Goal: Task Accomplishment & Management: Manage account settings

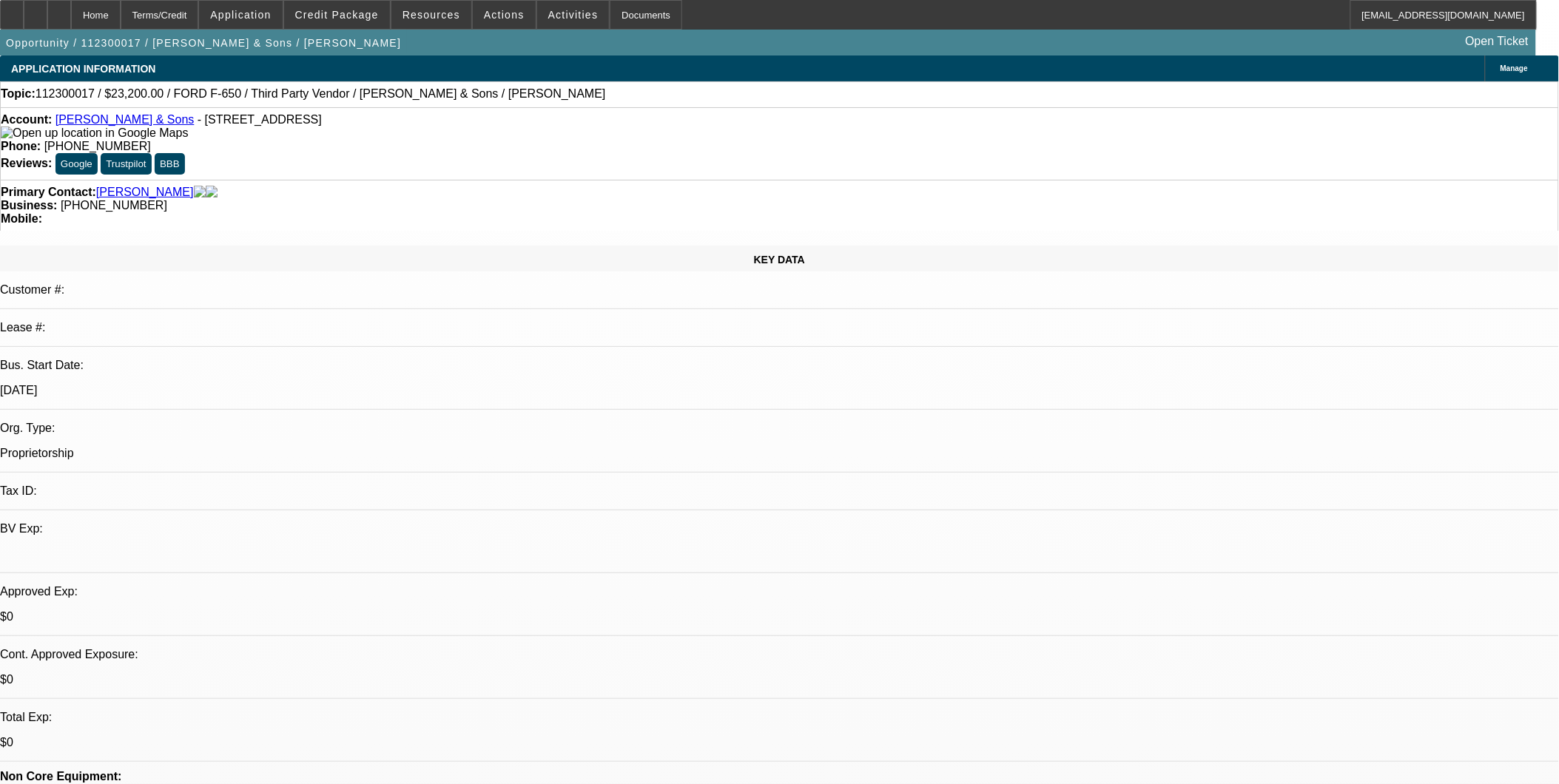
select select "0.2"
select select "2"
select select "0.1"
select select "1"
select select "2"
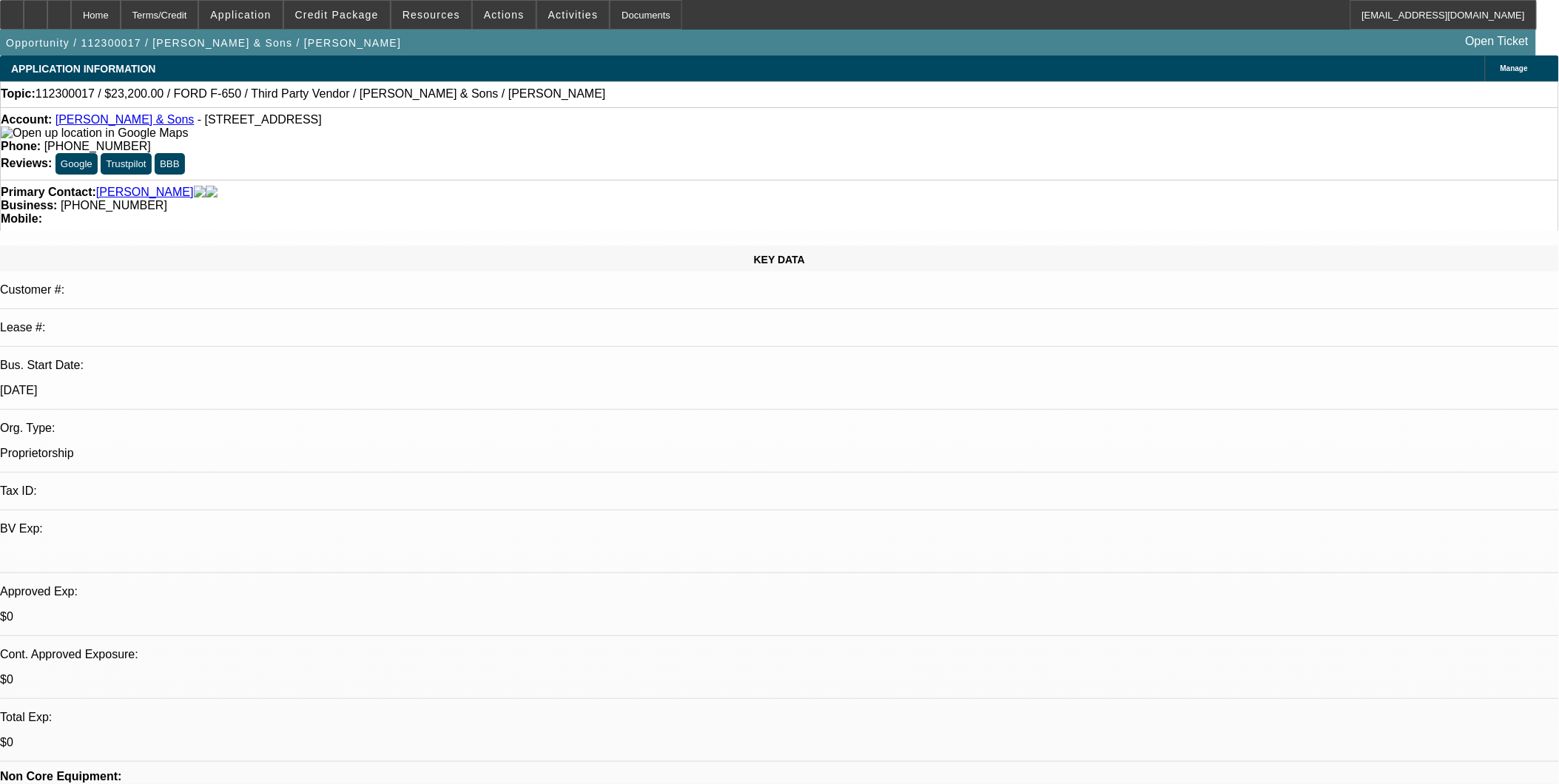
select select "4"
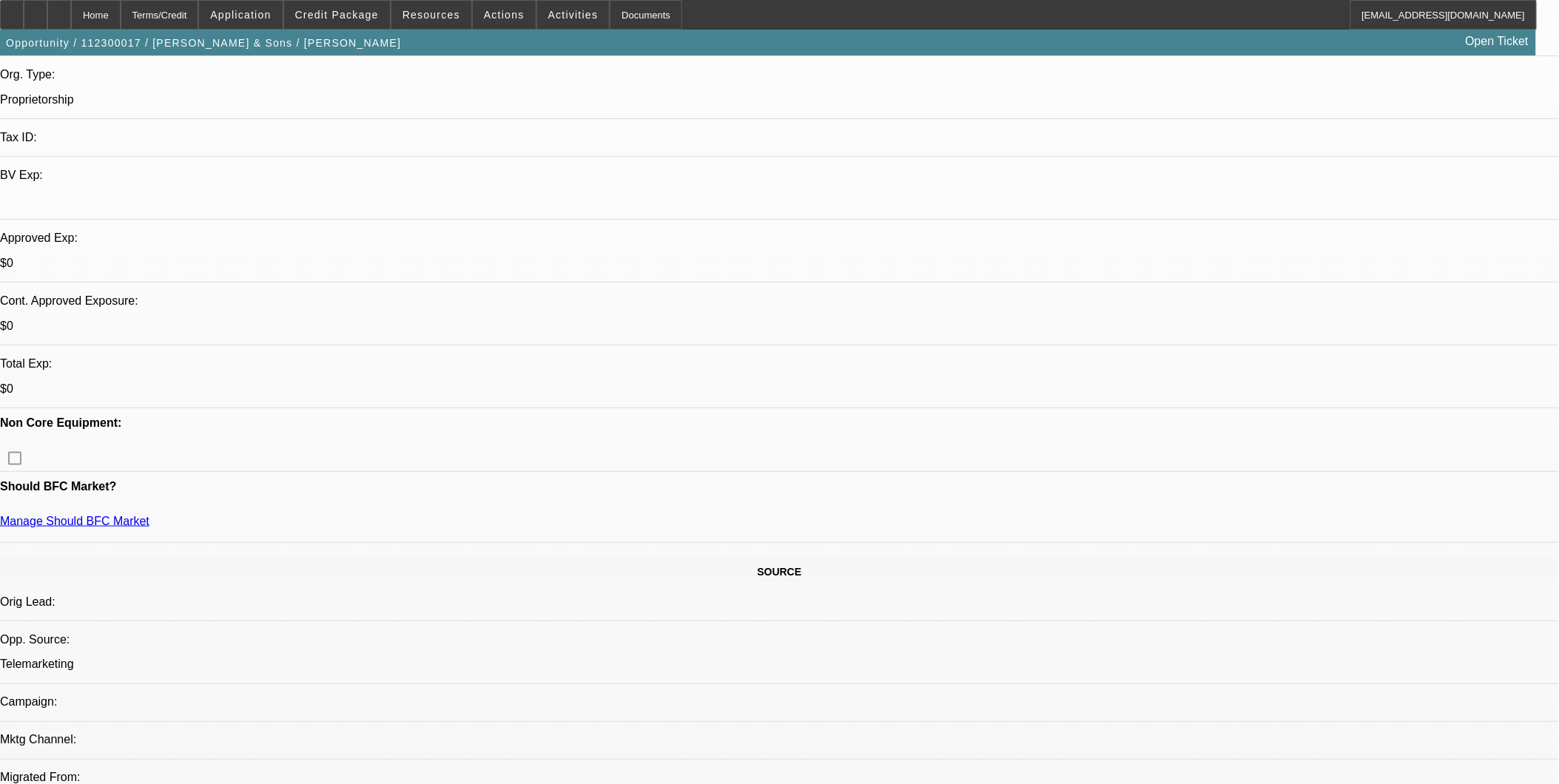
scroll to position [492, 0]
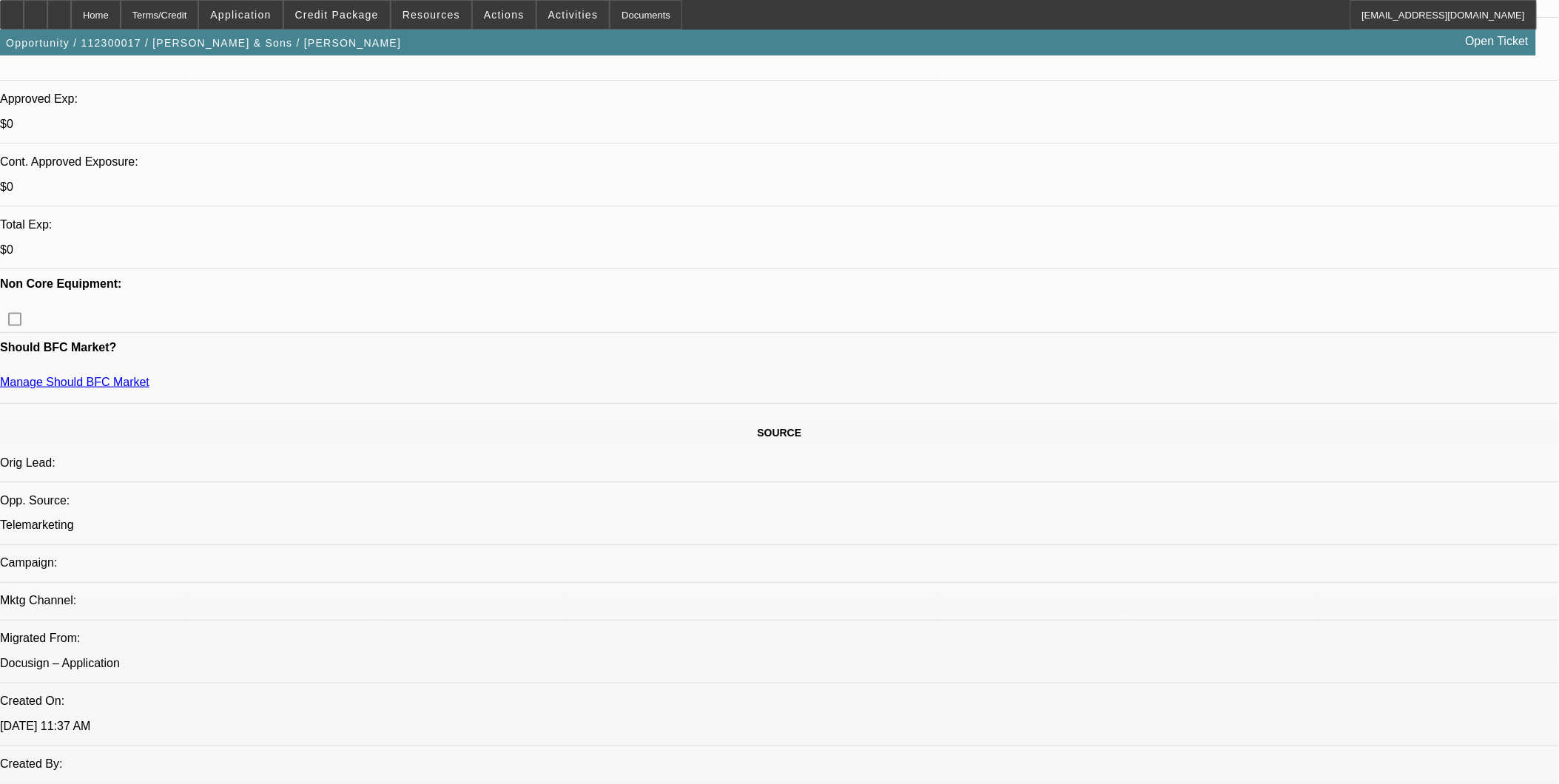
click at [271, 10] on span "Application" at bounding box center [240, 15] width 60 height 12
click at [268, 38] on button "Account" at bounding box center [305, 53] width 136 height 36
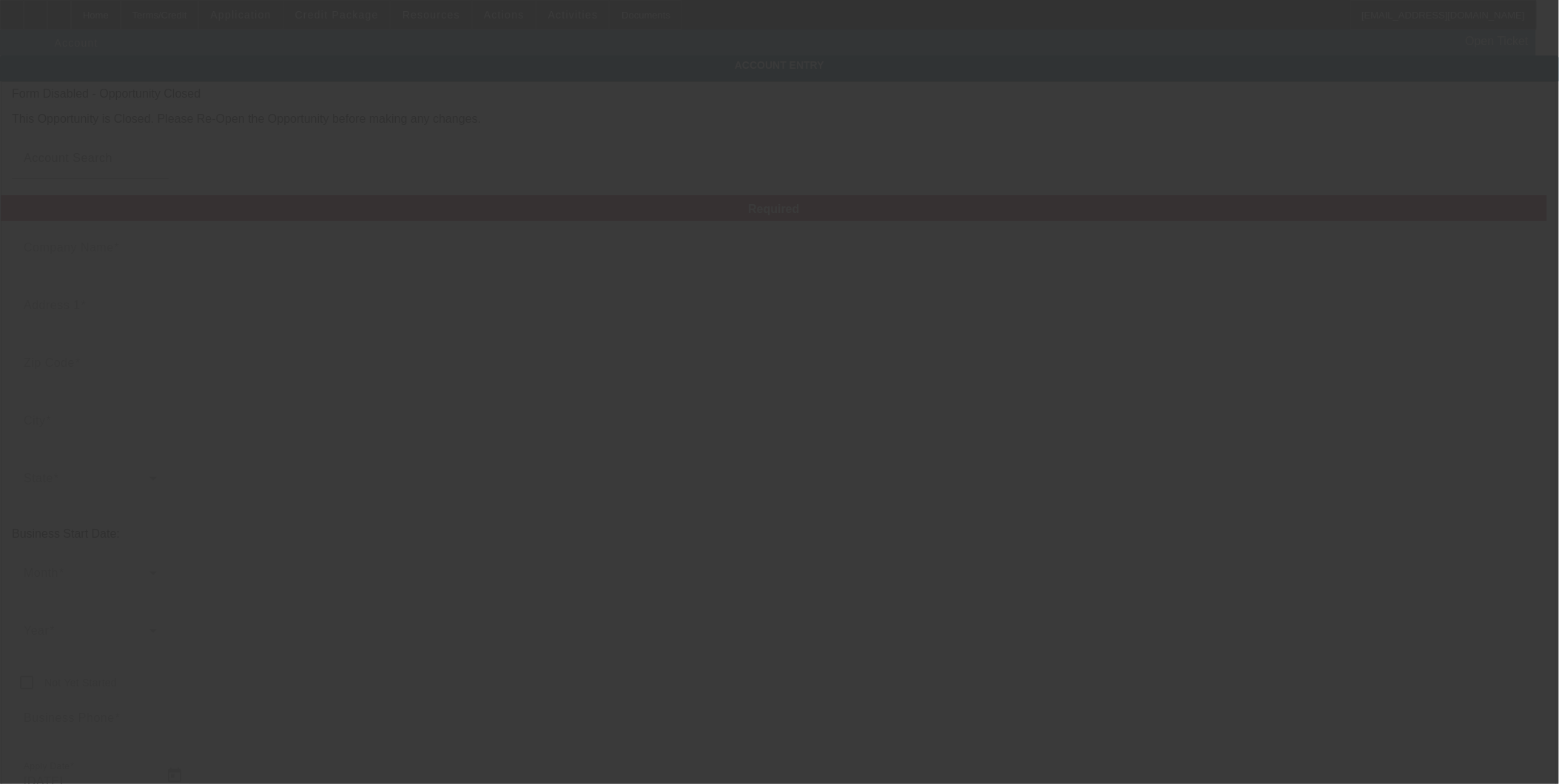
click at [326, 19] on div at bounding box center [779, 392] width 1559 height 784
type input "[PERSON_NAME] & Sons"
type input "[STREET_ADDRESS]"
type input "75227"
type input "[GEOGRAPHIC_DATA]"
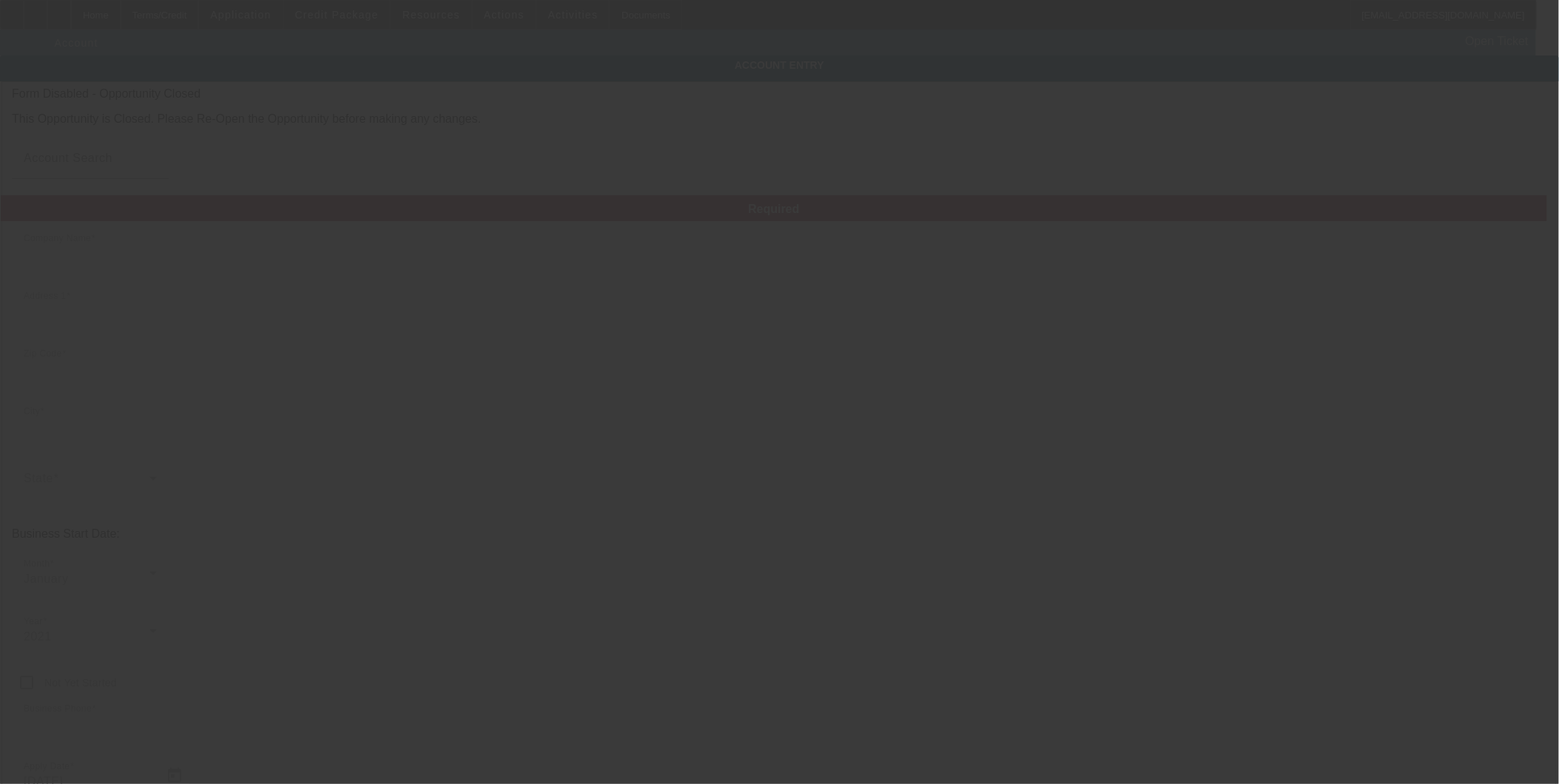
type input "[PHONE_NUMBER]"
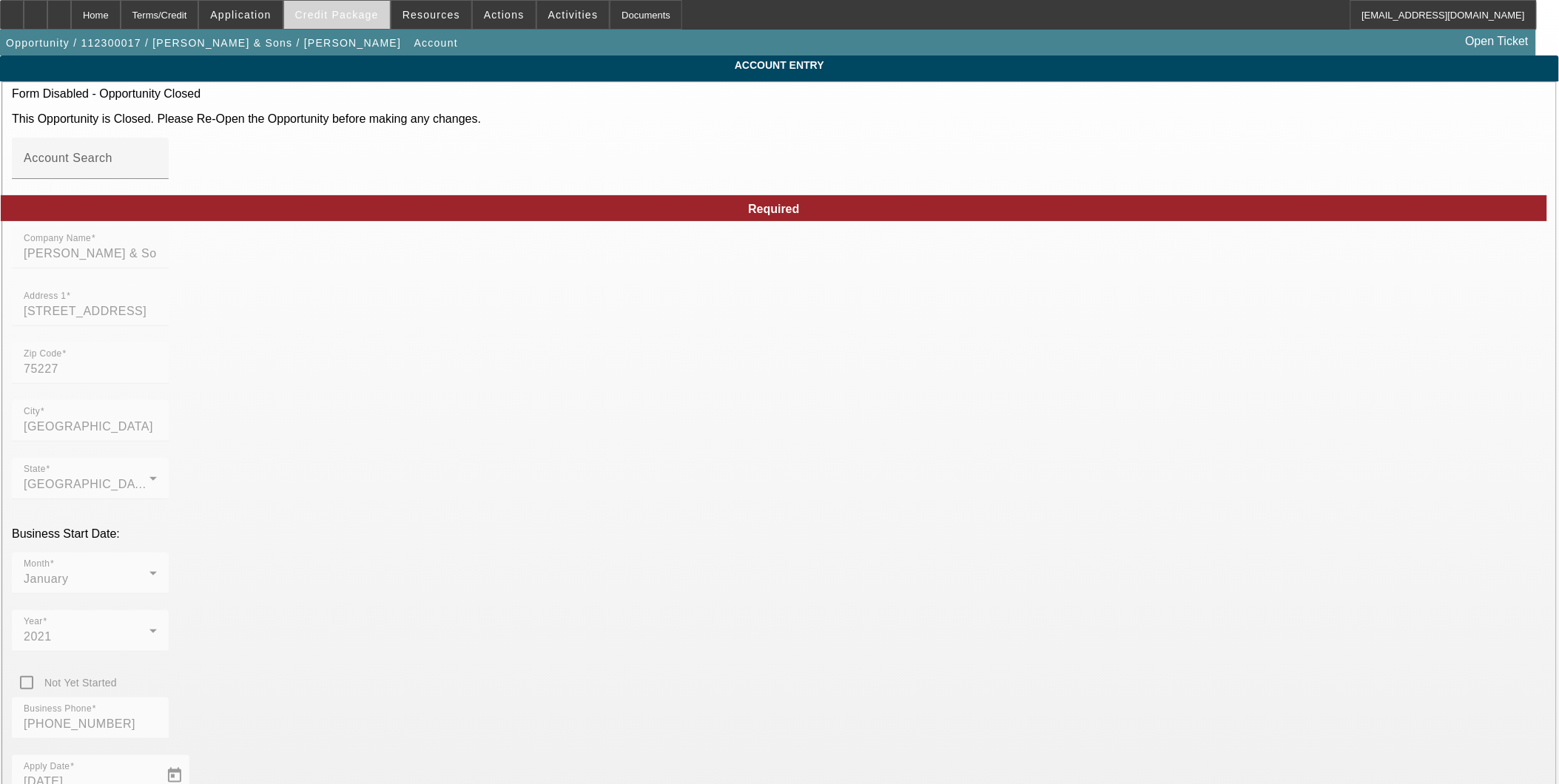
click at [338, 24] on span at bounding box center [337, 15] width 106 height 36
type input "[DATE]"
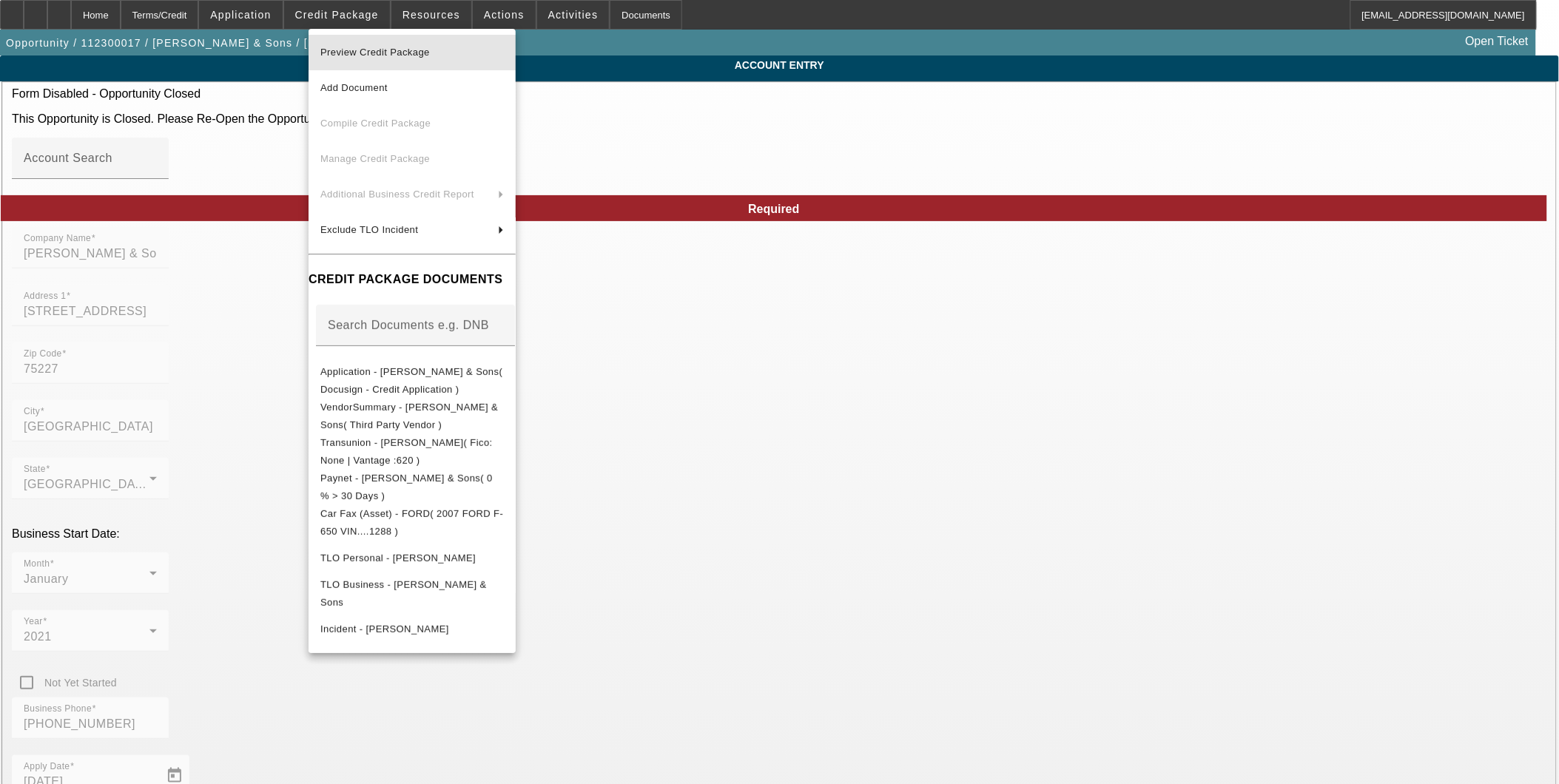
click at [353, 63] on button "Preview Credit Package" at bounding box center [412, 53] width 207 height 36
